Goal: Transaction & Acquisition: Purchase product/service

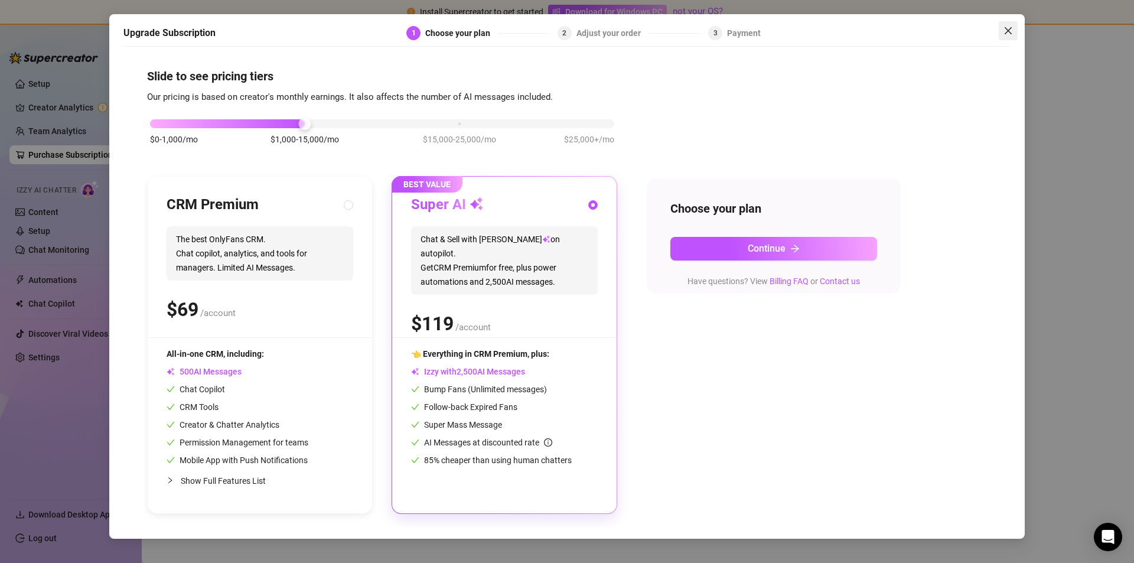
click at [1002, 26] on span "Close" at bounding box center [1007, 30] width 19 height 9
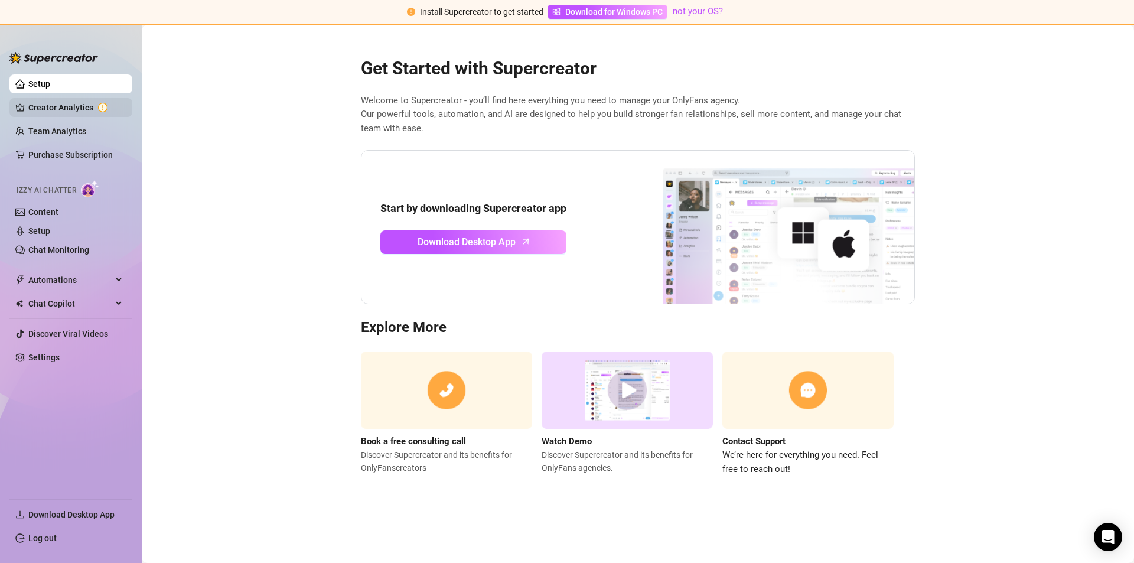
click at [74, 106] on link "Creator Analytics" at bounding box center [75, 107] width 94 height 19
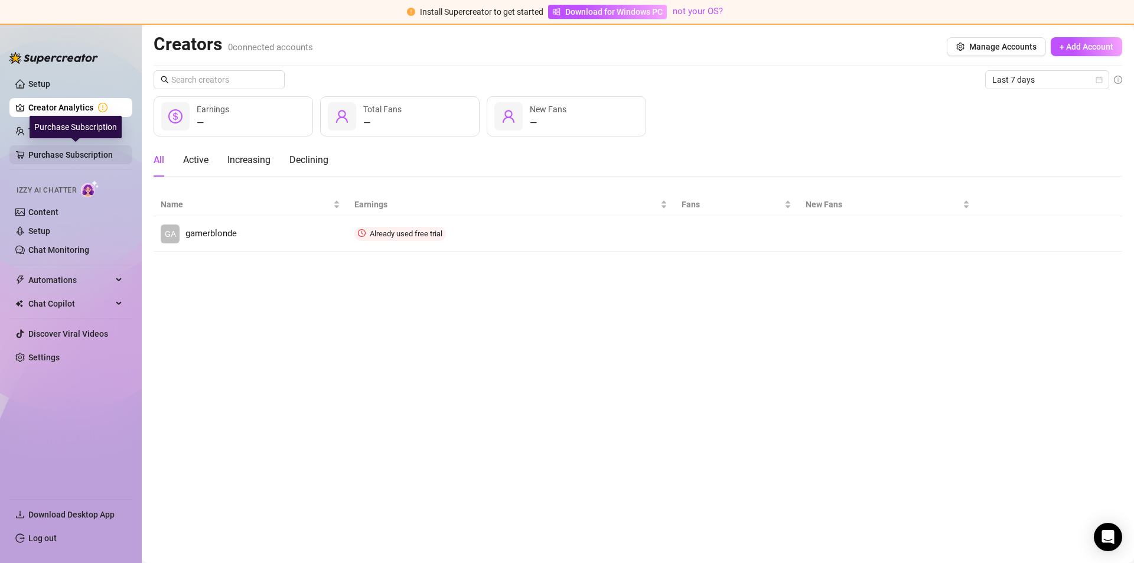
click at [45, 157] on link "Purchase Subscription" at bounding box center [75, 154] width 94 height 19
